Goal: Information Seeking & Learning: Check status

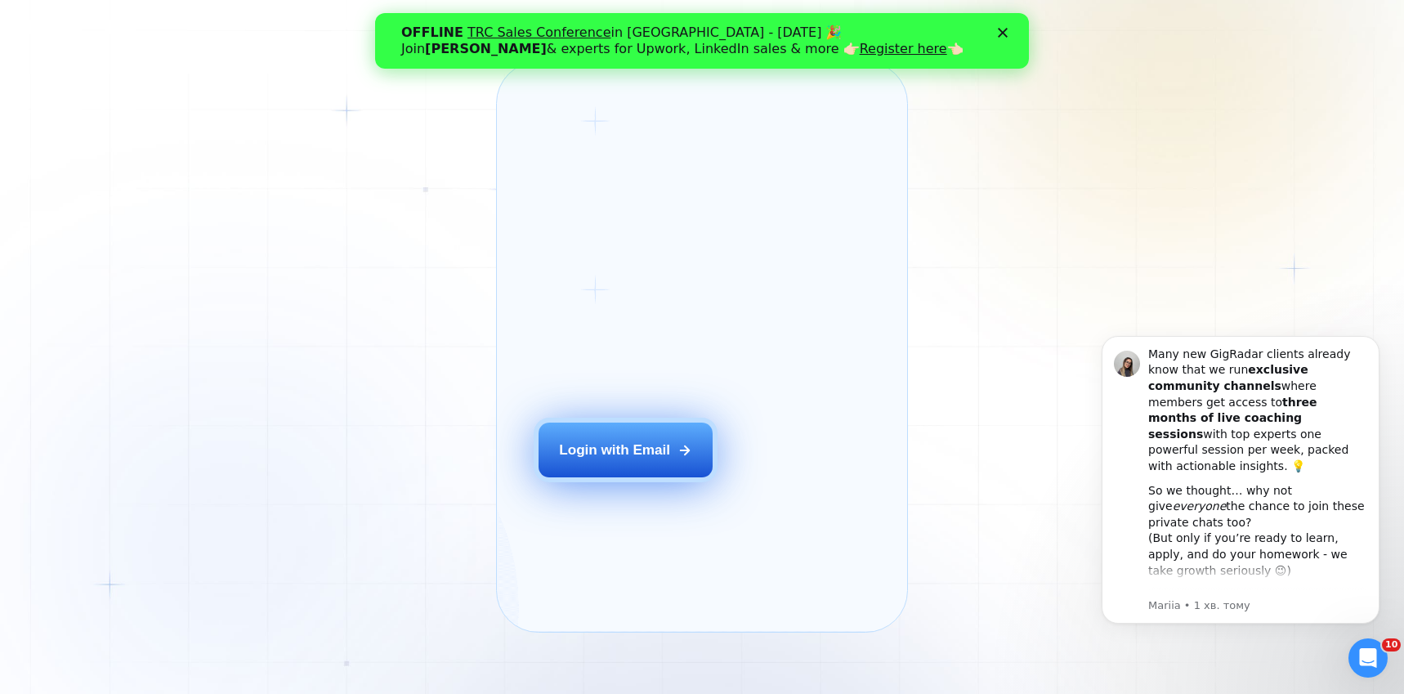
click at [609, 460] on div "Login with Email" at bounding box center [614, 451] width 111 height 20
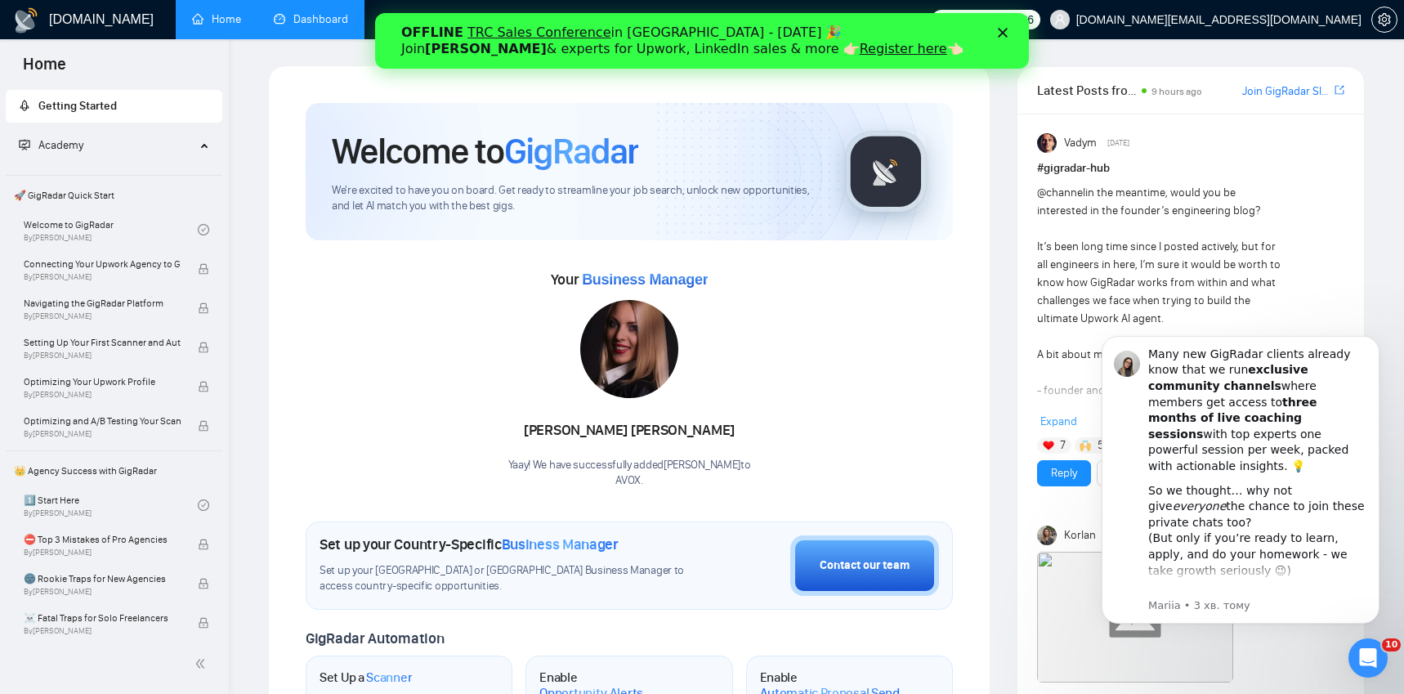
click at [321, 14] on link "Dashboard" at bounding box center [311, 19] width 74 height 14
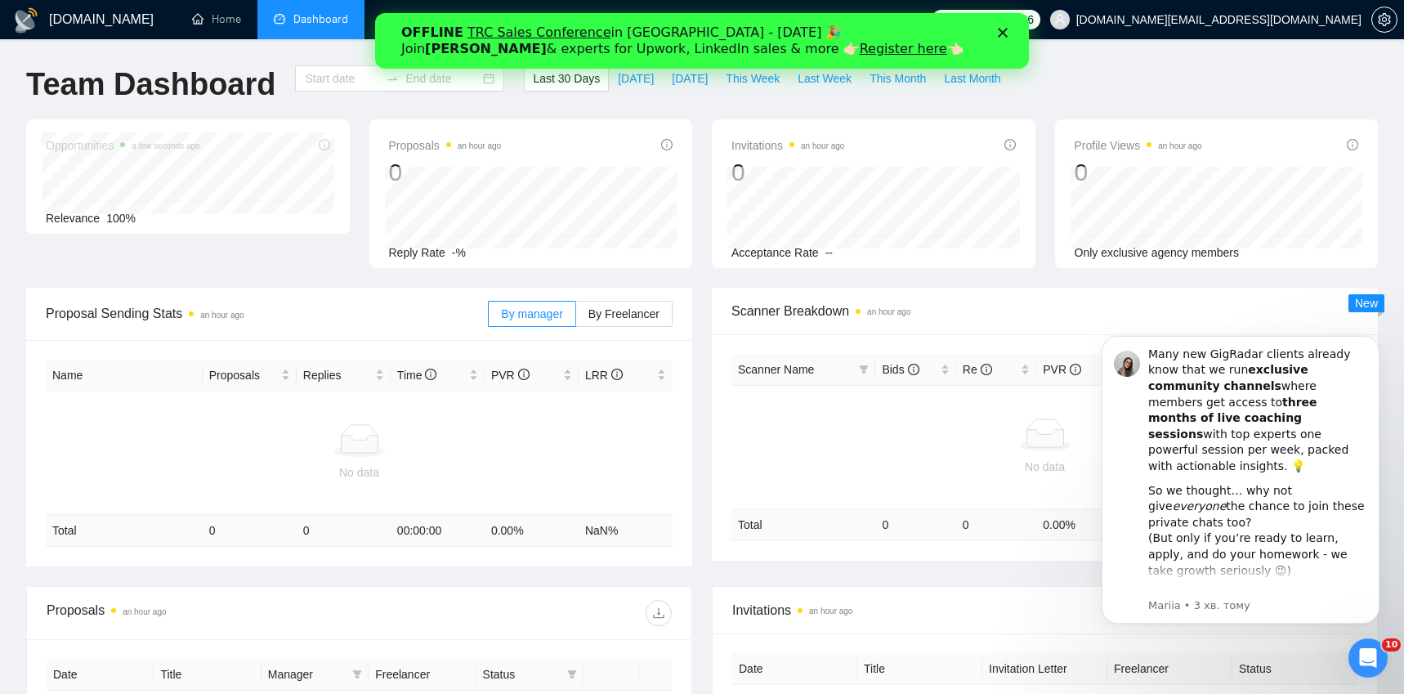
type input "[DATE]"
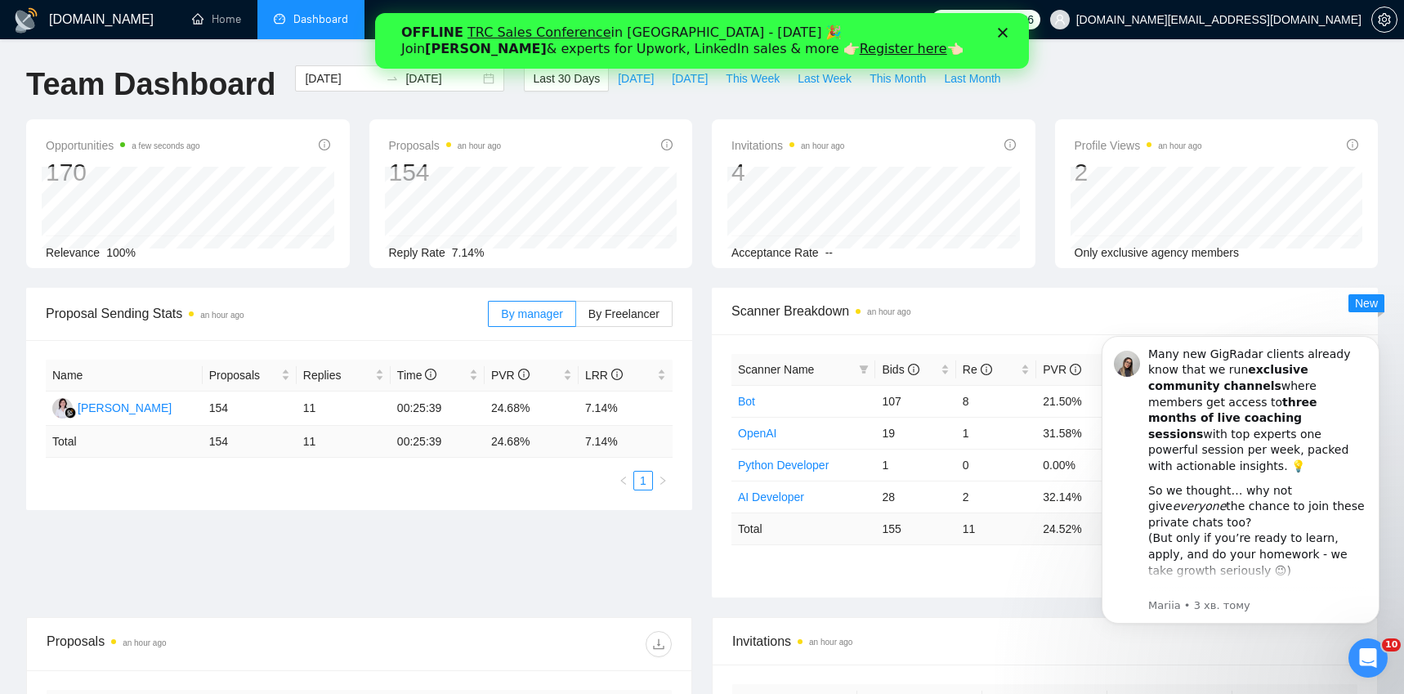
click at [638, 534] on div "Proposal Sending Stats an hour ago By manager By Freelancer Name Proposals Repl…" at bounding box center [702, 452] width 1372 height 329
click at [1370, 658] on icon "Відкрити програму для спілкування Intercom" at bounding box center [1366, 655] width 27 height 27
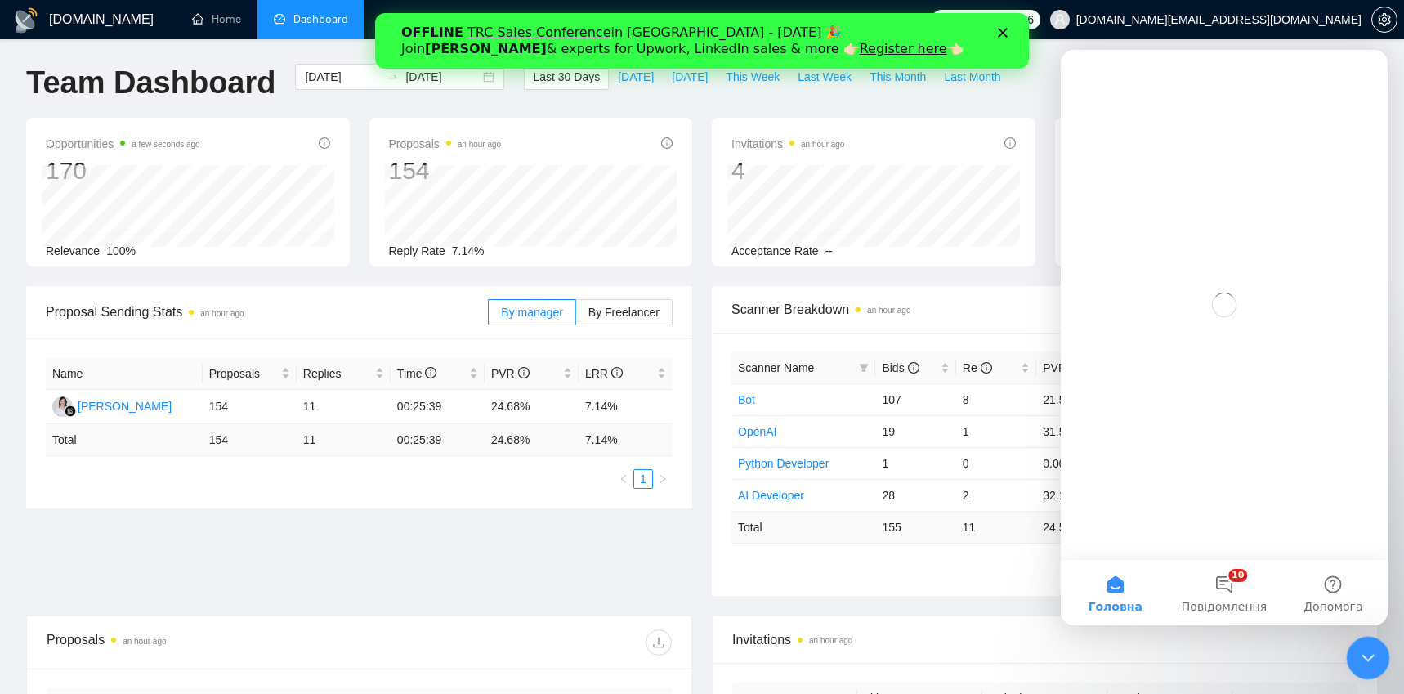
scroll to position [0, 0]
click at [1370, 658] on icon "Закрити програму для спілкування Intercom" at bounding box center [1366, 656] width 20 height 20
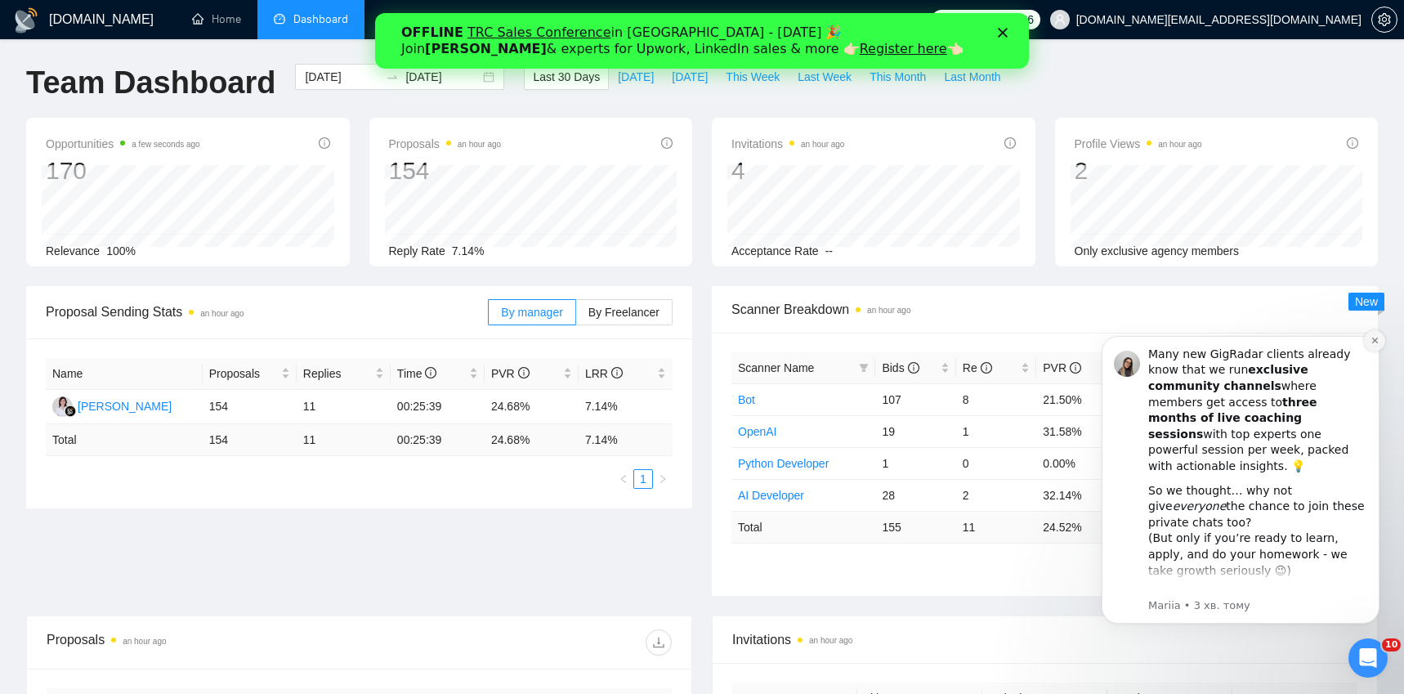
click at [1374, 340] on icon "Dismiss notification" at bounding box center [1375, 341] width 6 height 6
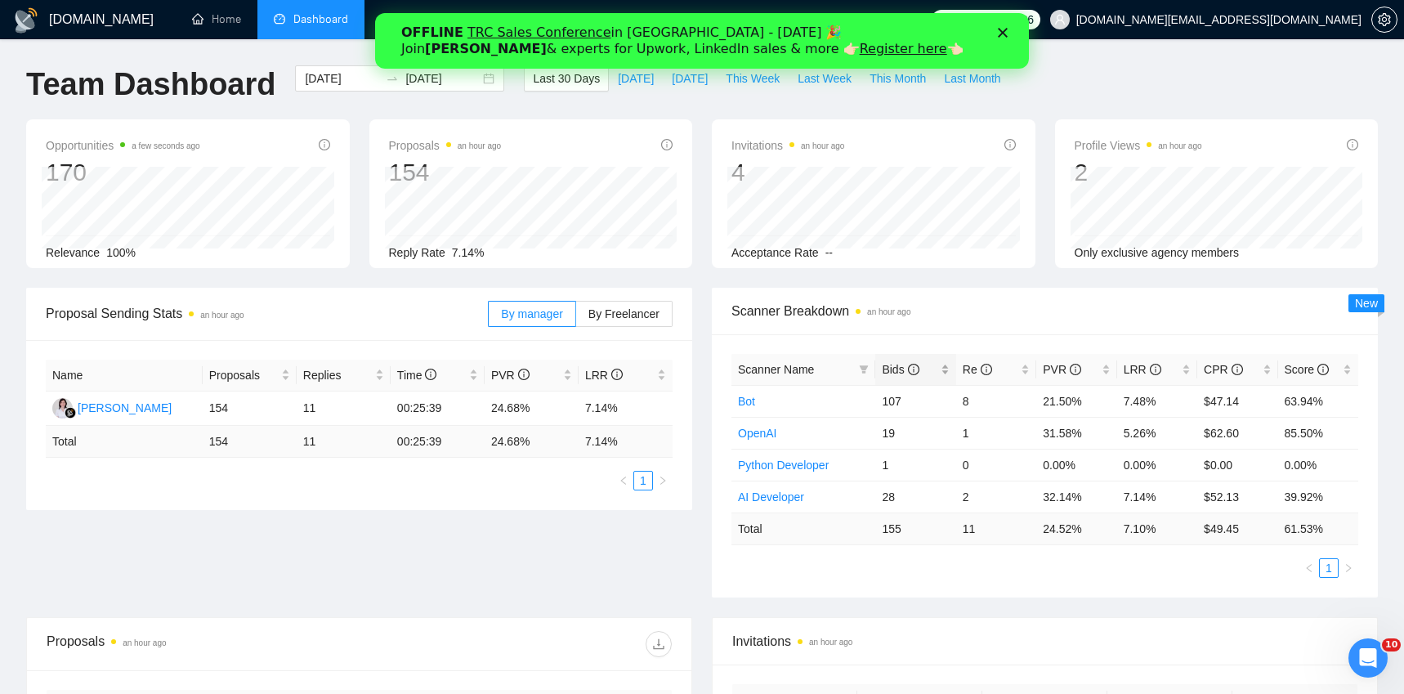
click at [889, 368] on span "Bids" at bounding box center [900, 369] width 37 height 13
